Goal: Task Accomplishment & Management: Manage account settings

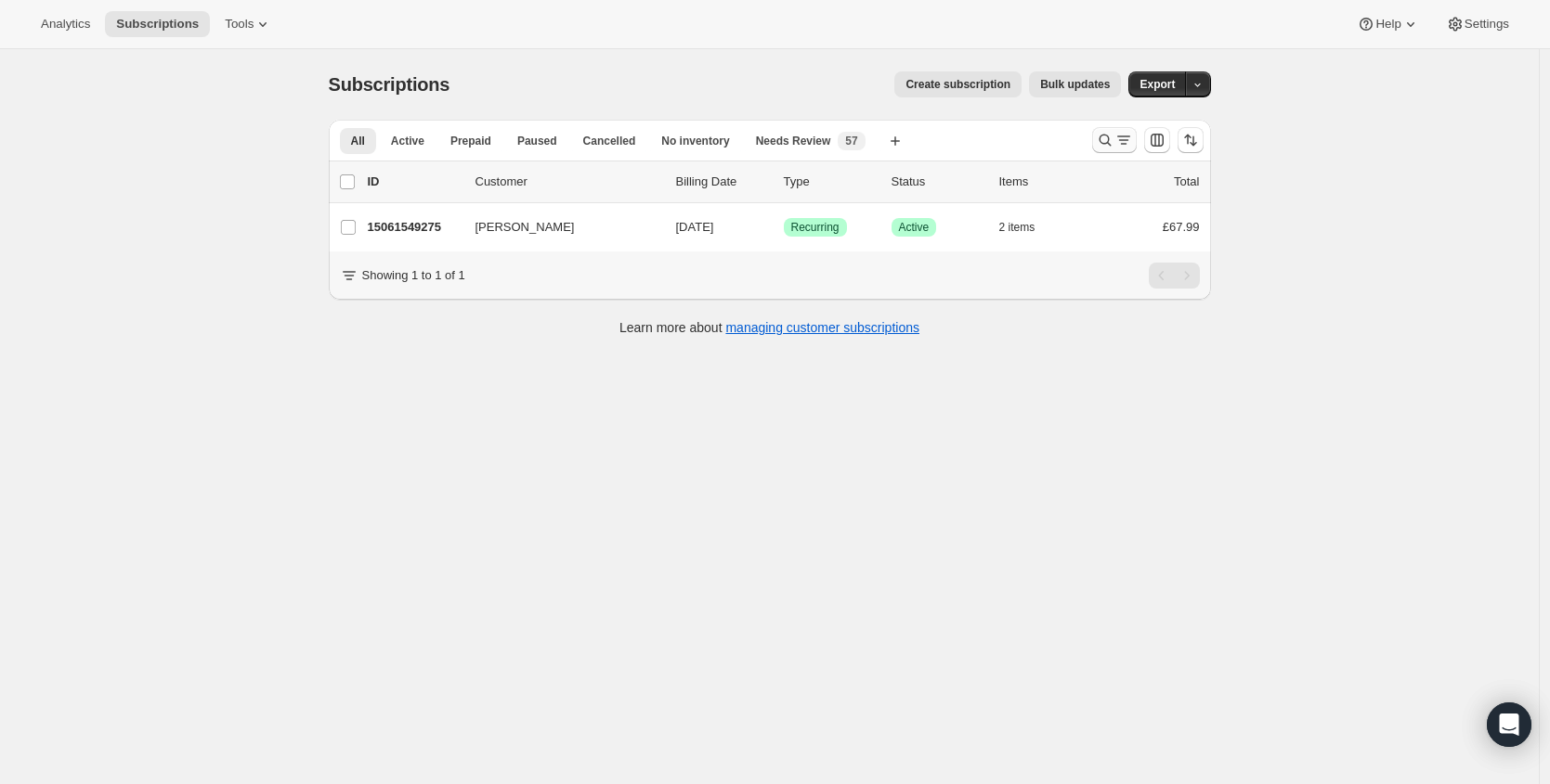
click at [1108, 135] on icon "Search and filter results" at bounding box center [1105, 141] width 12 height 12
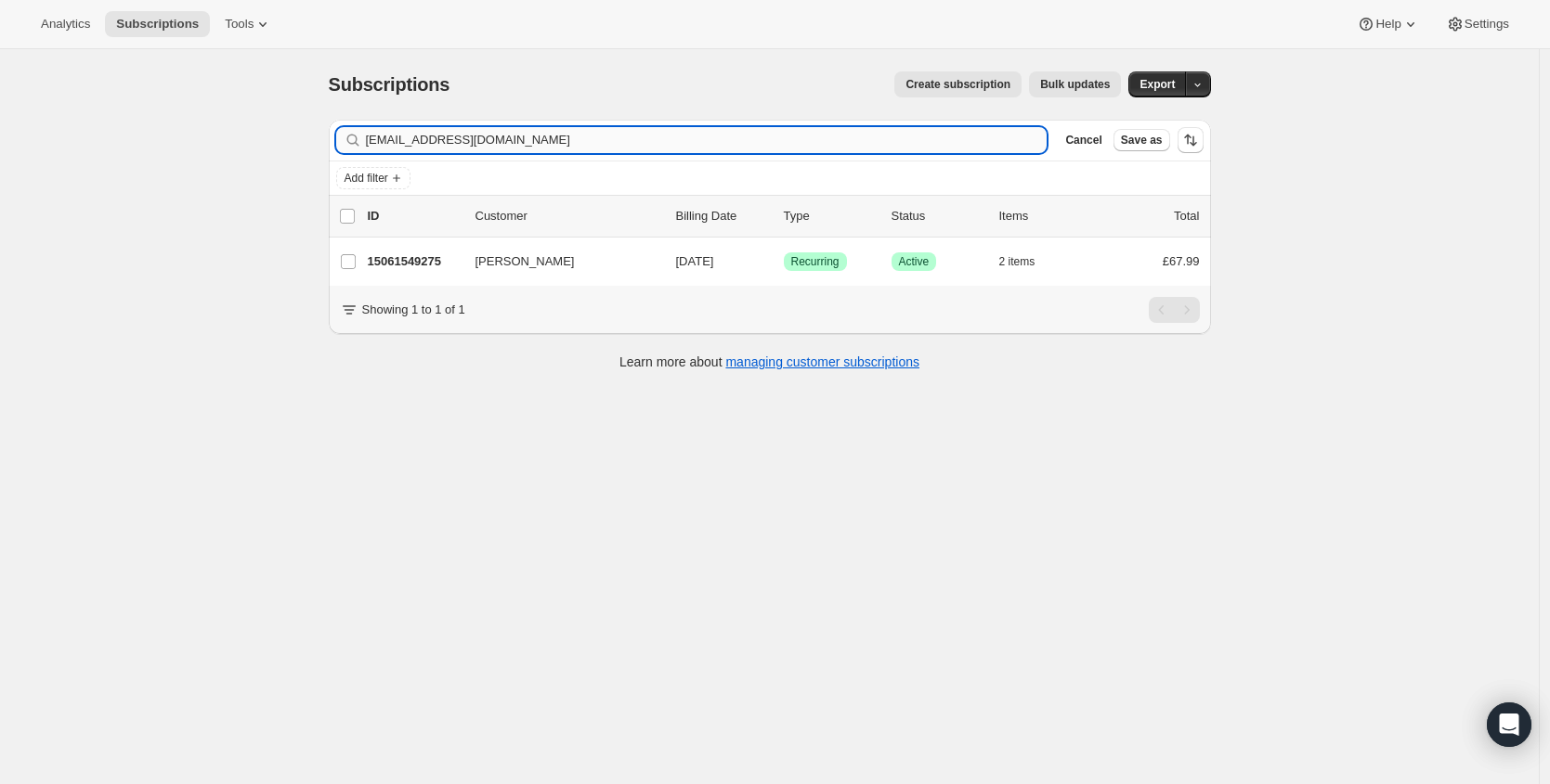
click at [656, 142] on input "[EMAIL_ADDRESS][DOMAIN_NAME]" at bounding box center [707, 140] width 681 height 26
type input "[EMAIL_ADDRESS][DOMAIN_NAME]"
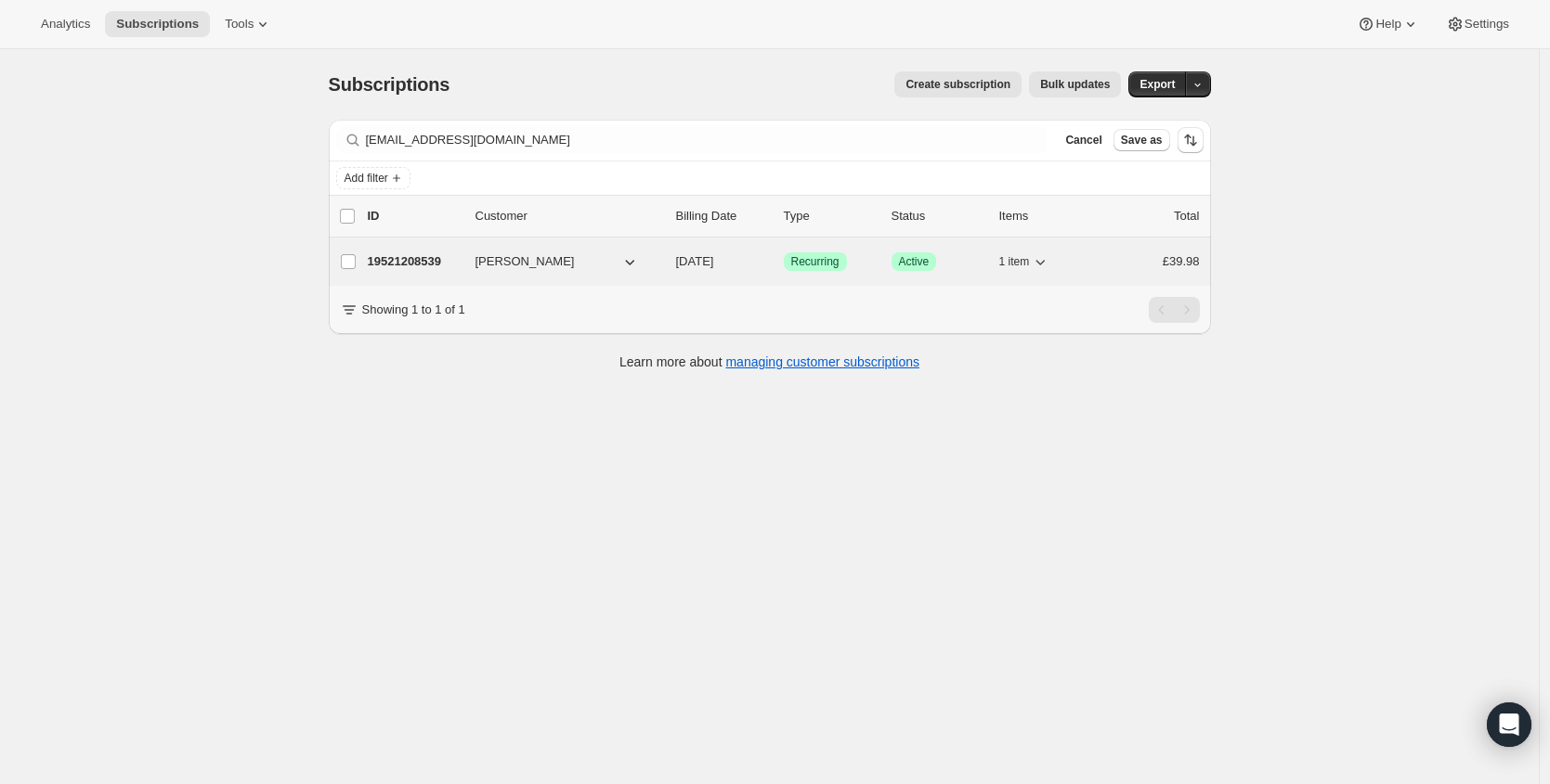
click at [431, 272] on div "19521208539 [PERSON_NAME] [DATE] Success Recurring Success Active 1 item £39.98" at bounding box center [783, 261] width 832 height 26
